Goal: Task Accomplishment & Management: Use online tool/utility

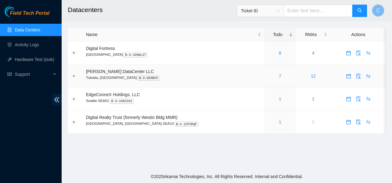
click at [269, 73] on div "7" at bounding box center [280, 76] width 25 height 7
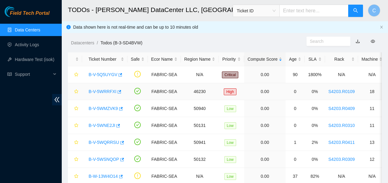
click at [106, 92] on link "B-V-5WRRFXI" at bounding box center [103, 91] width 28 height 5
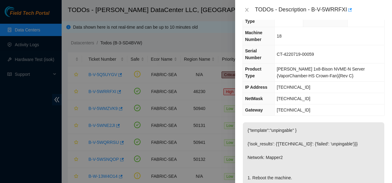
scroll to position [1, 0]
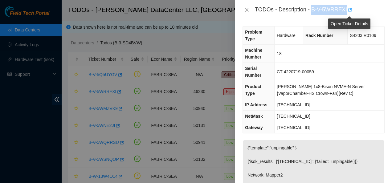
drag, startPoint x: 312, startPoint y: 10, endPoint x: 349, endPoint y: 6, distance: 37.8
click at [349, 6] on div "TODOs - Description - B-V-5WRRFXI" at bounding box center [320, 10] width 130 height 10
copy div "B-V-5WRRFXI"
click at [246, 10] on icon "close" at bounding box center [247, 9] width 5 height 5
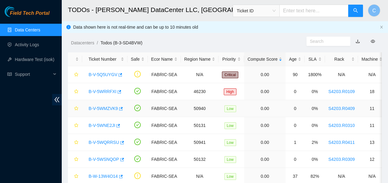
click at [100, 107] on link "B-V-5WMZVK9" at bounding box center [103, 108] width 29 height 5
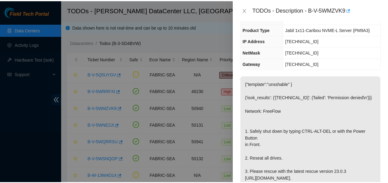
scroll to position [0, 0]
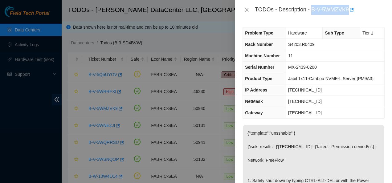
drag, startPoint x: 312, startPoint y: 10, endPoint x: 350, endPoint y: 12, distance: 38.3
click at [350, 12] on div "TODOs - Description - B-V-5WMZVK9" at bounding box center [320, 10] width 130 height 10
copy div "B-V-5WMZVK9"
click at [246, 9] on icon "close" at bounding box center [247, 9] width 5 height 5
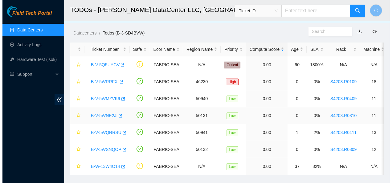
scroll to position [10, 0]
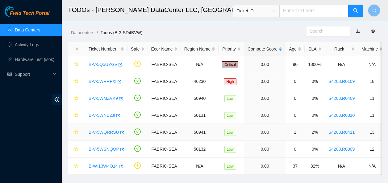
click at [98, 131] on link "B-V-5WQRRSU" at bounding box center [104, 132] width 31 height 5
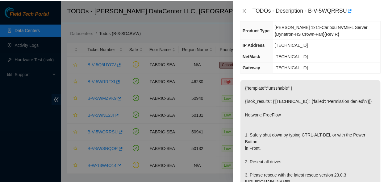
scroll to position [79, 0]
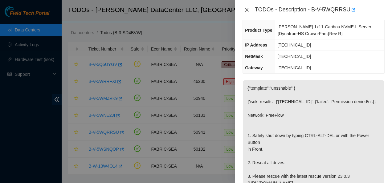
click at [247, 10] on icon "close" at bounding box center [247, 10] width 3 height 4
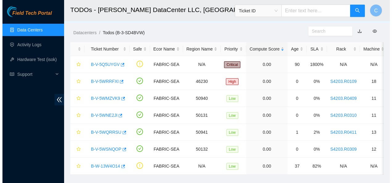
scroll to position [86, 0]
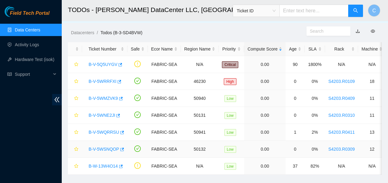
click at [105, 148] on link "B-V-5WSNQOP" at bounding box center [104, 149] width 31 height 5
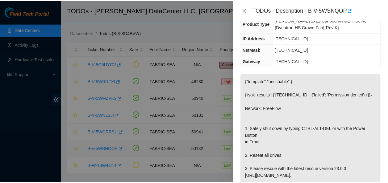
scroll to position [79, 0]
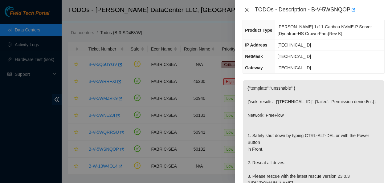
click at [246, 9] on icon "close" at bounding box center [247, 10] width 3 height 4
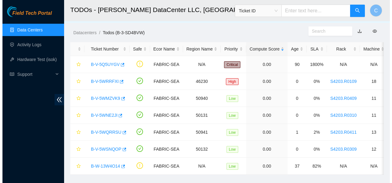
scroll to position [86, 0]
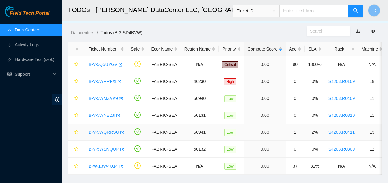
click at [107, 132] on link "B-V-5WQRRSU" at bounding box center [104, 132] width 31 height 5
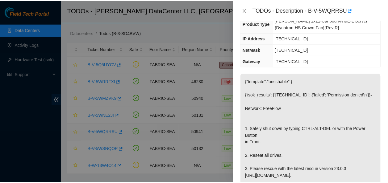
scroll to position [79, 0]
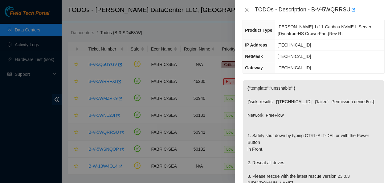
click at [107, 132] on div at bounding box center [196, 91] width 392 height 183
drag, startPoint x: 318, startPoint y: 9, endPoint x: 329, endPoint y: 6, distance: 11.6
click at [329, 6] on div "TODOs - Description - B-V-5WQRRSU" at bounding box center [320, 10] width 130 height 10
drag, startPoint x: 329, startPoint y: 6, endPoint x: 311, endPoint y: 6, distance: 17.9
click at [311, 6] on div "TODOs - Description - B-V-5WQRRSU" at bounding box center [320, 10] width 130 height 10
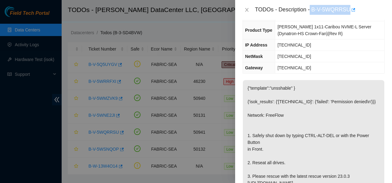
drag, startPoint x: 311, startPoint y: 6, endPoint x: 337, endPoint y: 6, distance: 26.2
click at [337, 6] on div "TODOs - Description - B-V-5WQRRSU" at bounding box center [320, 10] width 130 height 10
copy div "B-V-5WQRRSU"
click at [246, 10] on icon "close" at bounding box center [247, 9] width 5 height 5
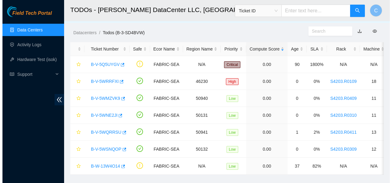
scroll to position [86, 0]
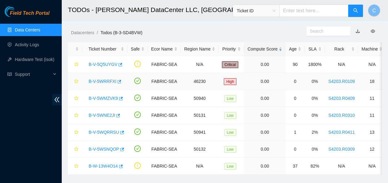
click at [107, 81] on link "B-V-5WRRFXI" at bounding box center [103, 81] width 28 height 5
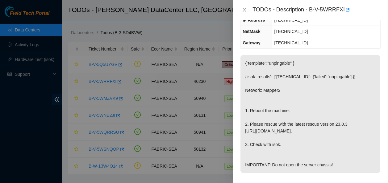
scroll to position [79, 0]
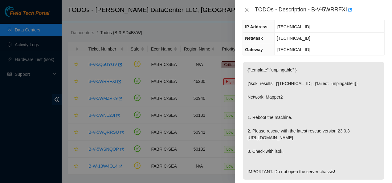
click at [352, 62] on p "{"template":"unpingable" } {'isok_results': {'23.32.14.42': {'failed': 'unpinga…" at bounding box center [314, 121] width 142 height 118
click at [247, 10] on icon "close" at bounding box center [247, 9] width 5 height 5
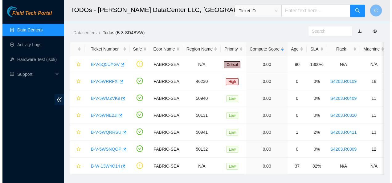
scroll to position [86, 0]
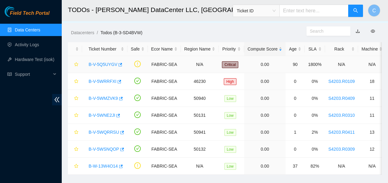
click at [98, 65] on link "B-V-5Q5UYGV" at bounding box center [103, 64] width 29 height 5
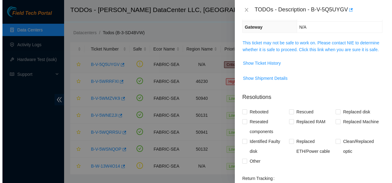
scroll to position [65, 0]
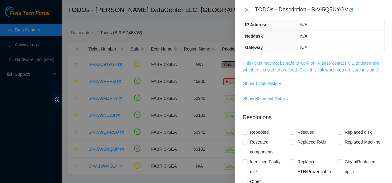
click at [270, 61] on link "This ticket may not be safe to work on. Please contact NIE to determine whether…" at bounding box center [311, 67] width 137 height 12
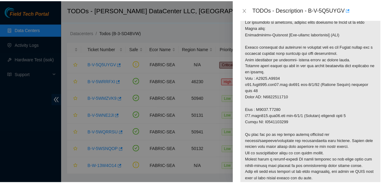
scroll to position [112, 0]
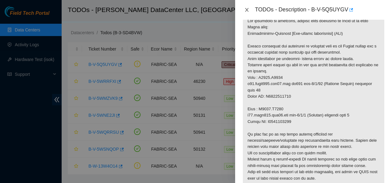
click at [247, 10] on icon "close" at bounding box center [247, 9] width 5 height 5
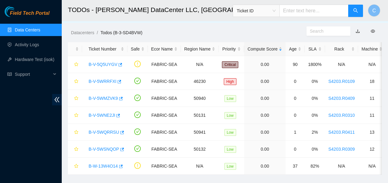
scroll to position [132, 0]
